Goal: Information Seeking & Learning: Learn about a topic

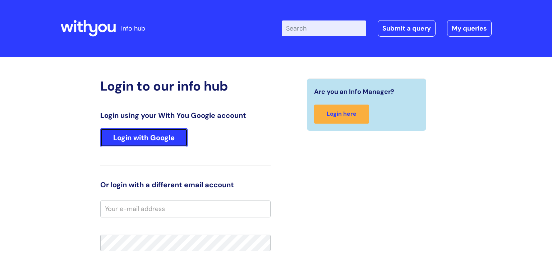
click at [125, 135] on link "Login with Google" at bounding box center [143, 137] width 87 height 19
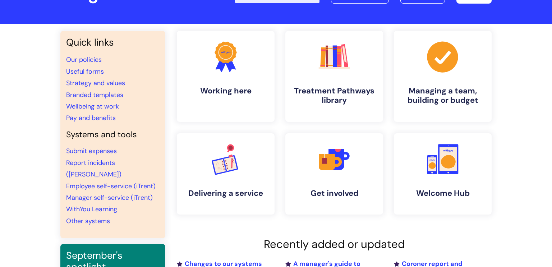
scroll to position [26, 0]
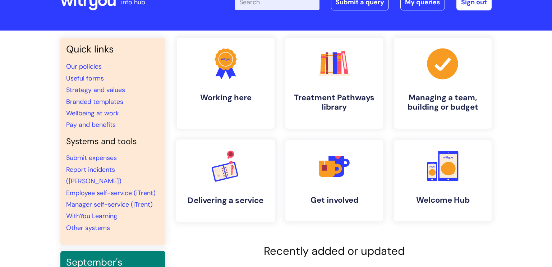
click at [232, 201] on h4 "Delivering a service" at bounding box center [226, 201] width 88 height 10
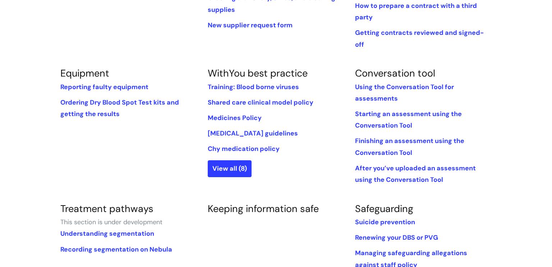
scroll to position [292, 0]
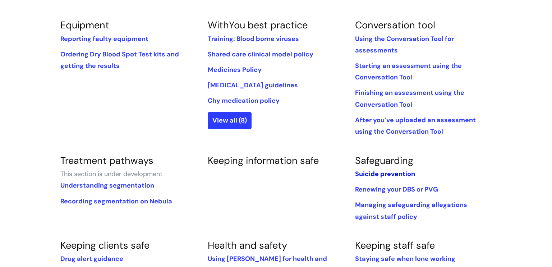
click at [385, 170] on link "Suicide prevention" at bounding box center [385, 174] width 60 height 9
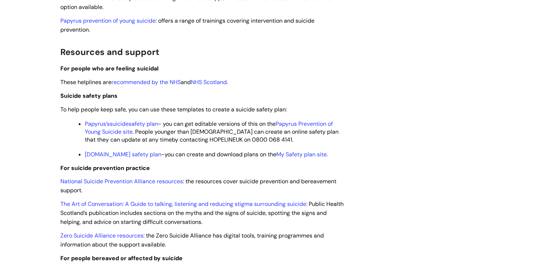
scroll to position [686, 0]
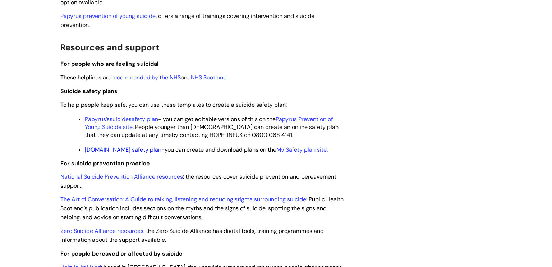
click at [120, 154] on link "[DOMAIN_NAME] safety plan" at bounding box center [123, 150] width 77 height 8
